Goal: Task Accomplishment & Management: Use online tool/utility

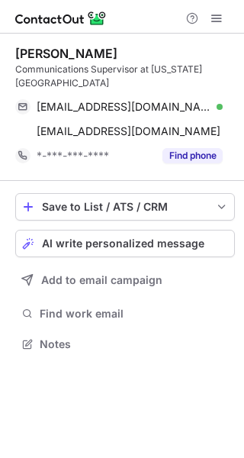
scroll to position [334, 244]
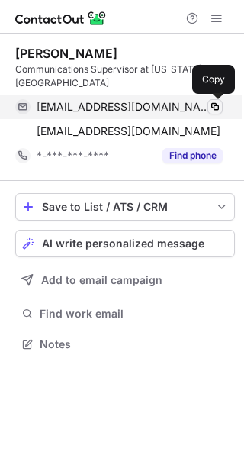
click at [210, 105] on span at bounding box center [215, 107] width 12 height 12
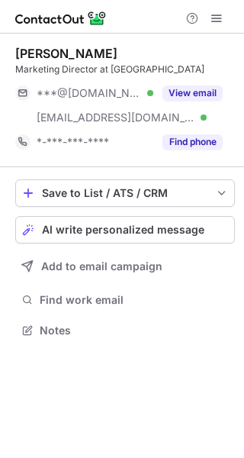
scroll to position [334, 244]
